Goal: Task Accomplishment & Management: Manage account settings

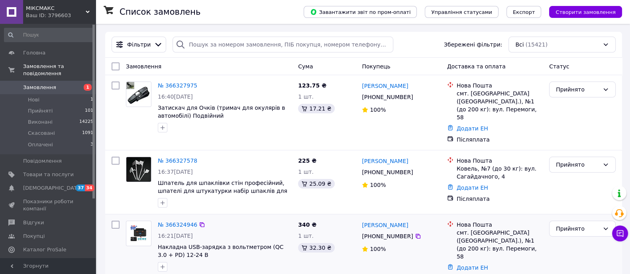
scroll to position [99, 0]
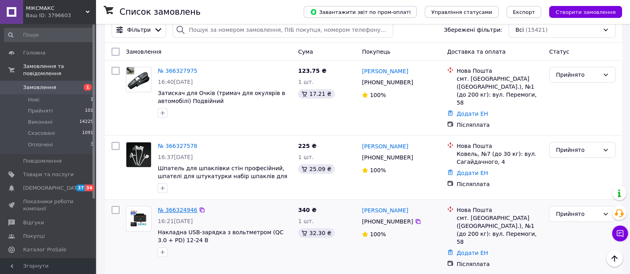
click at [171, 207] on link "№ 366324946" at bounding box center [177, 210] width 39 height 6
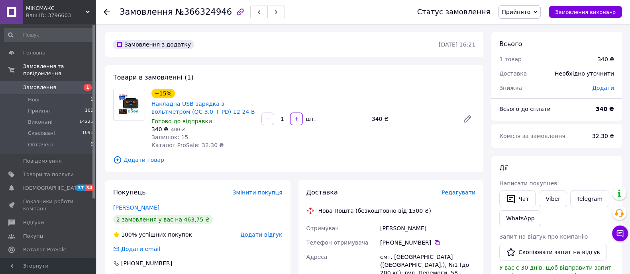
click at [459, 194] on span "Редагувати" at bounding box center [458, 193] width 34 height 6
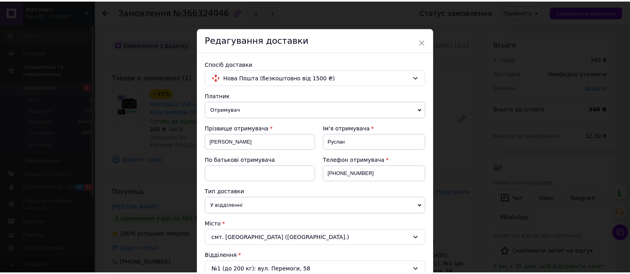
scroll to position [348, 0]
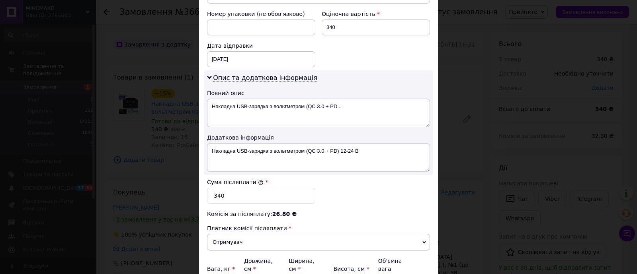
click at [462, 199] on div "× Редагування доставки Спосіб доставки Нова Пошта (безкоштовно від 1500 ₴) Плат…" at bounding box center [318, 137] width 637 height 274
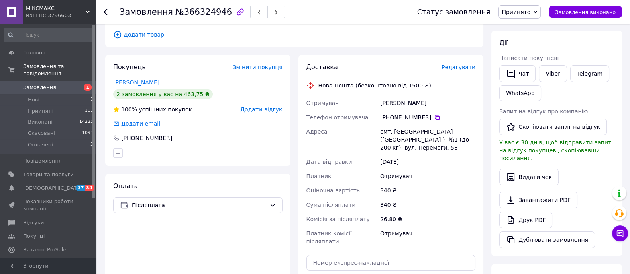
scroll to position [199, 0]
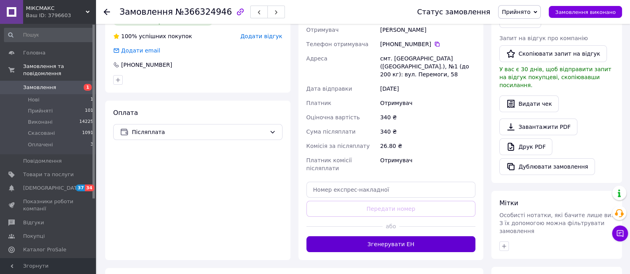
click at [434, 237] on button "Згенерувати ЕН" at bounding box center [390, 245] width 169 height 16
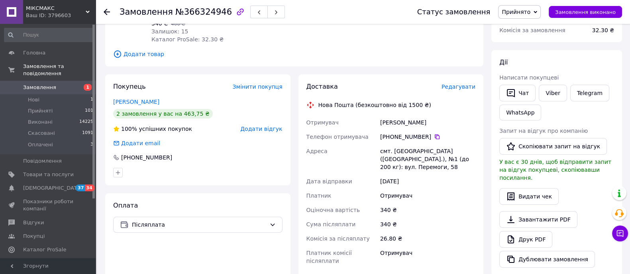
scroll to position [49, 0]
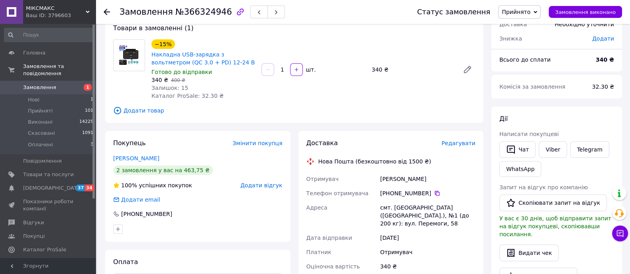
drag, startPoint x: 242, startPoint y: 172, endPoint x: 208, endPoint y: 174, distance: 34.3
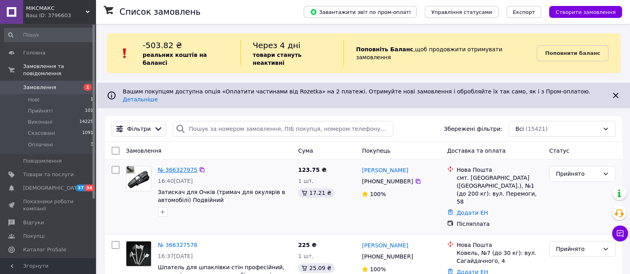
click at [171, 167] on link "№ 366327975" at bounding box center [177, 170] width 39 height 6
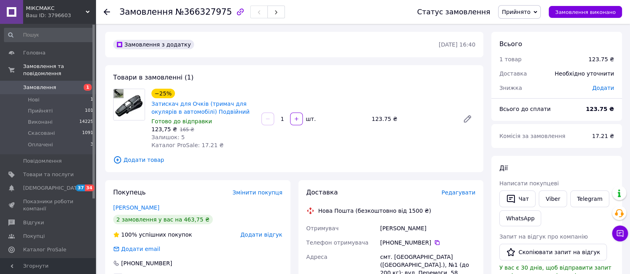
click at [465, 193] on span "Редагувати" at bounding box center [458, 193] width 34 height 6
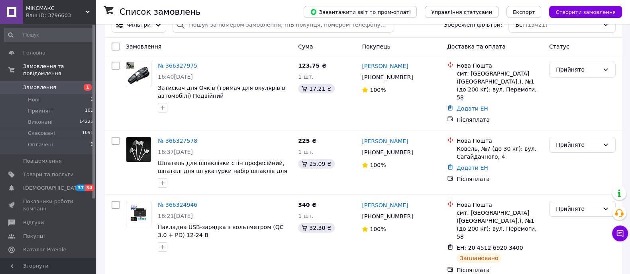
scroll to position [199, 0]
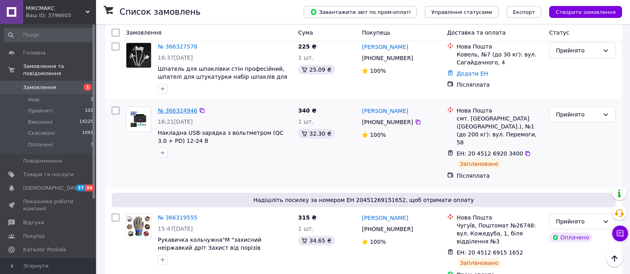
click at [178, 108] on link "№ 366324946" at bounding box center [177, 111] width 39 height 6
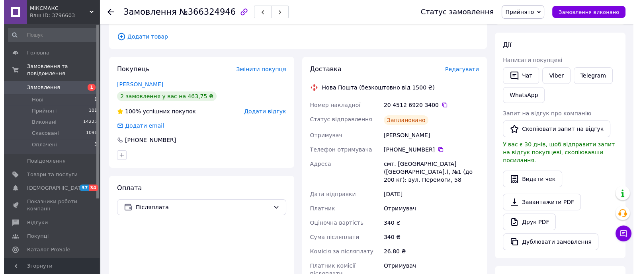
scroll to position [49, 0]
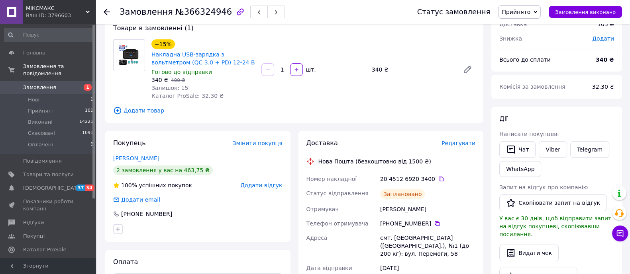
click at [141, 108] on span "Додати товар" at bounding box center [294, 110] width 362 height 9
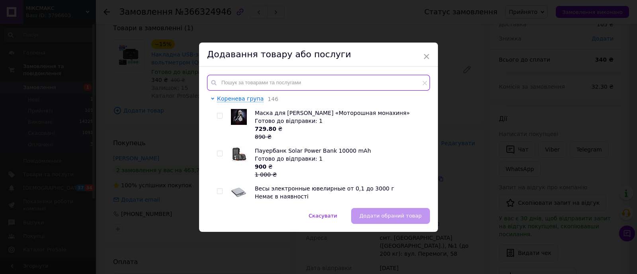
click at [299, 83] on input "text" at bounding box center [318, 83] width 223 height 16
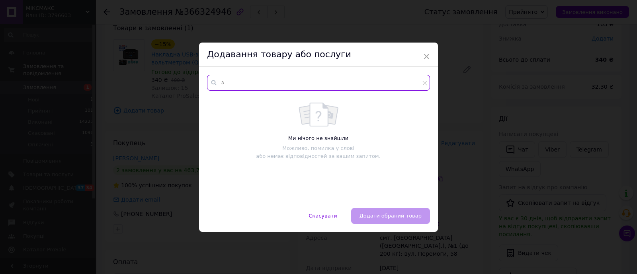
type input "з"
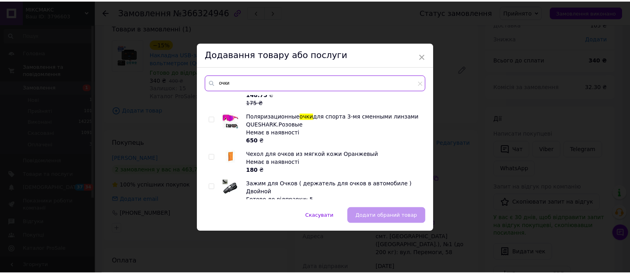
scroll to position [199, 0]
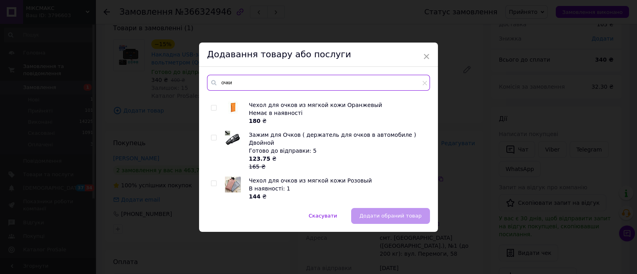
type input "очки"
click at [212, 138] on input "checkbox" at bounding box center [213, 137] width 5 height 5
checkbox input "true"
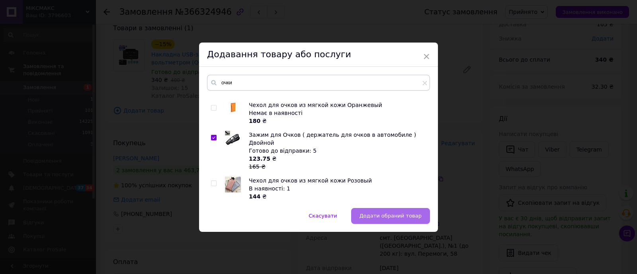
click at [410, 213] on span "Додати обраний товар" at bounding box center [391, 216] width 62 height 6
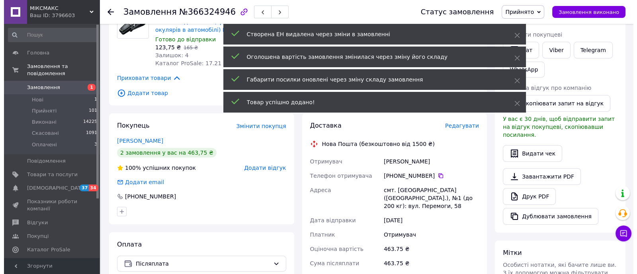
scroll to position [149, 0]
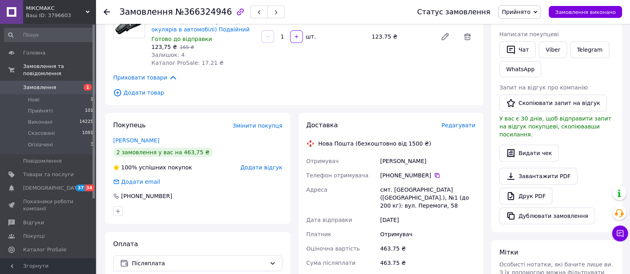
click at [462, 124] on span "Редагувати" at bounding box center [458, 125] width 34 height 6
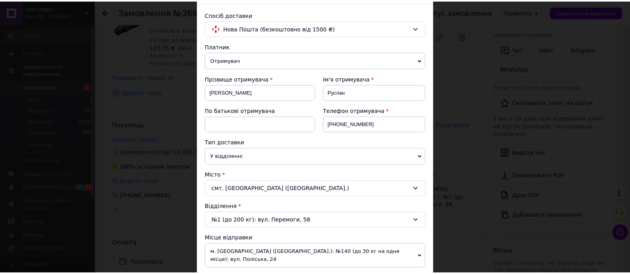
scroll to position [299, 0]
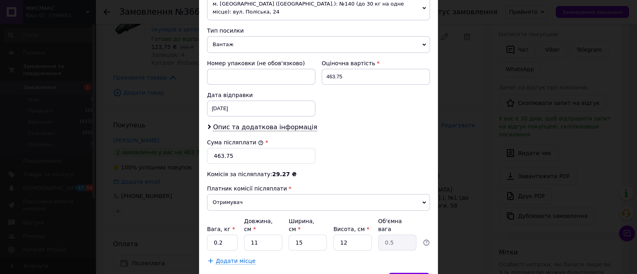
click at [477, 223] on div "× Редагування доставки Спосіб доставки Нова Пошта (безкоштовно від 1500 ₴) Плат…" at bounding box center [318, 137] width 637 height 274
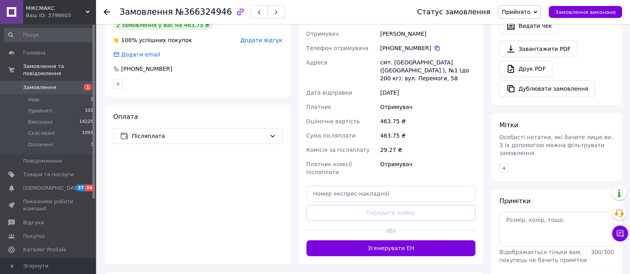
scroll to position [348, 0]
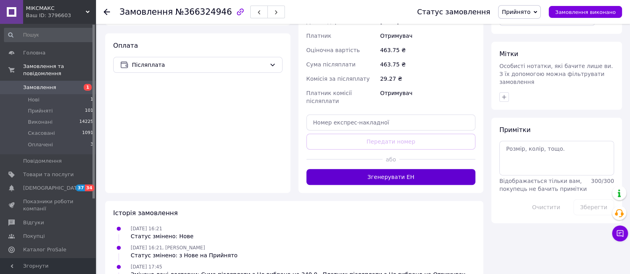
click at [416, 169] on button "Згенерувати ЕН" at bounding box center [390, 177] width 169 height 16
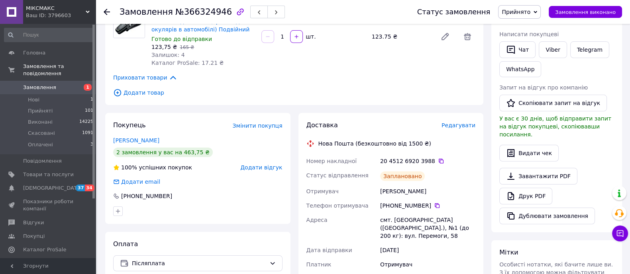
scroll to position [0, 0]
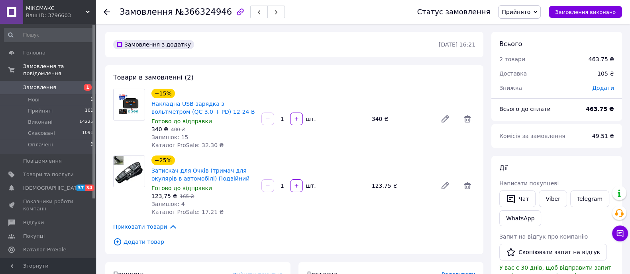
drag, startPoint x: 386, startPoint y: 164, endPoint x: 382, endPoint y: 161, distance: 5.2
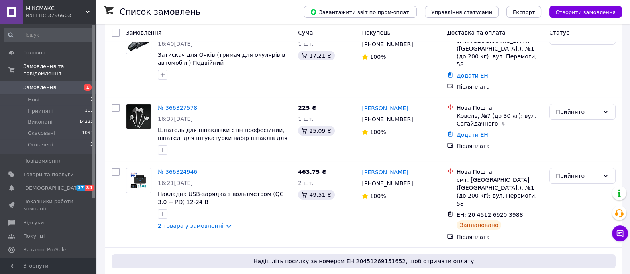
scroll to position [149, 0]
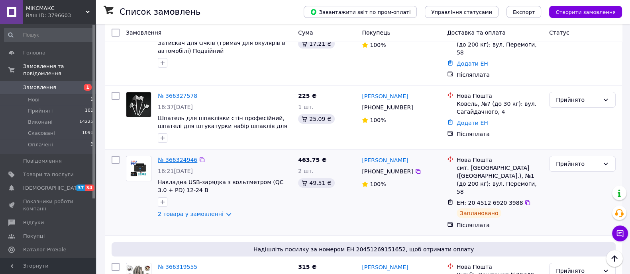
click at [176, 157] on link "№ 366324946" at bounding box center [177, 160] width 39 height 6
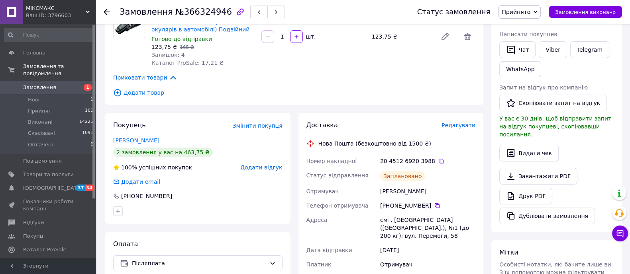
scroll to position [99, 0]
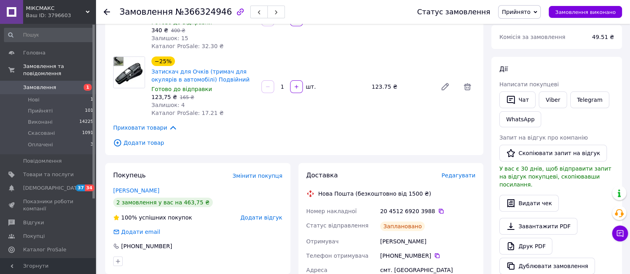
drag, startPoint x: 248, startPoint y: 137, endPoint x: 247, endPoint y: 123, distance: 14.8
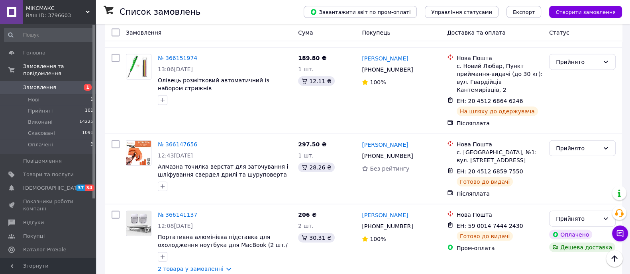
scroll to position [2290, 0]
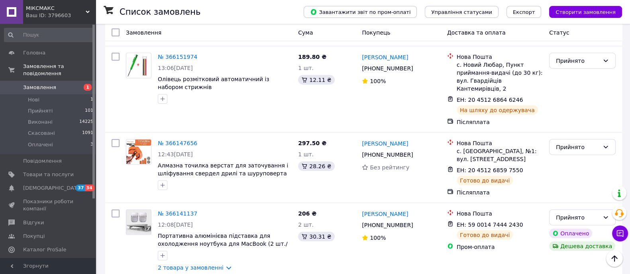
drag, startPoint x: 576, startPoint y: 109, endPoint x: 575, endPoint y: 113, distance: 4.1
click at [572, 125] on li "Виконано" at bounding box center [582, 127] width 66 height 14
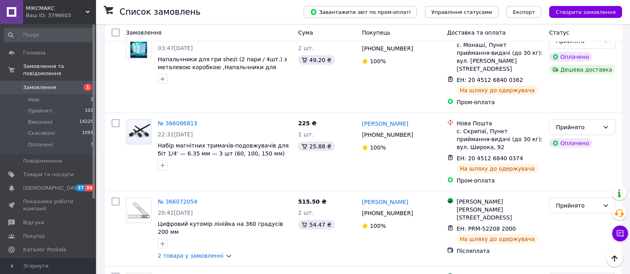
scroll to position [2936, 0]
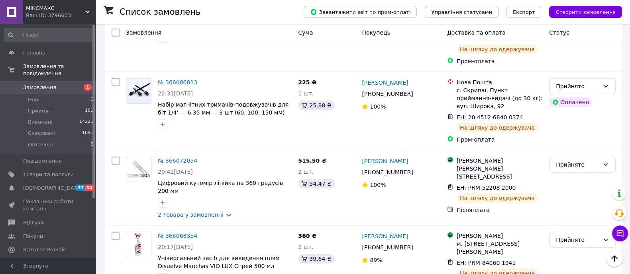
click at [592, 72] on li "Виконано" at bounding box center [582, 76] width 66 height 14
click at [577, 145] on li "Виконано" at bounding box center [582, 146] width 66 height 14
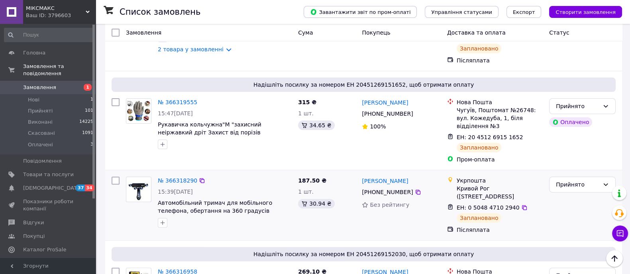
scroll to position [299, 0]
